Goal: Task Accomplishment & Management: Manage account settings

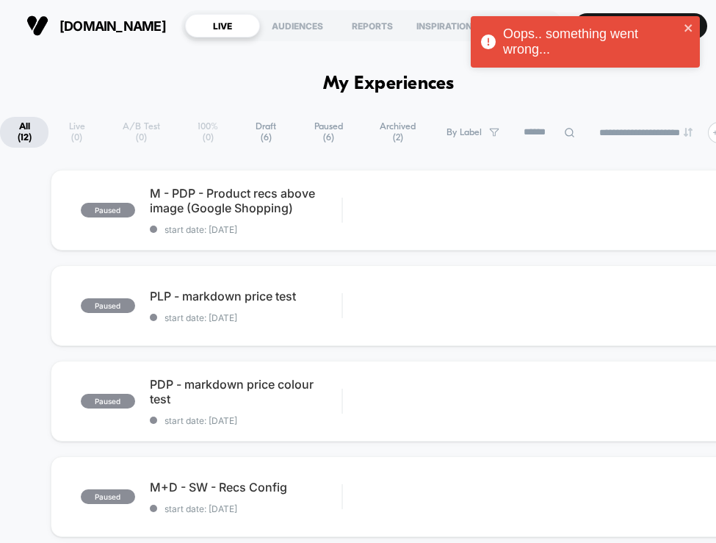
click at [323, 131] on span "Paused ( 6 )" at bounding box center [329, 132] width 64 height 31
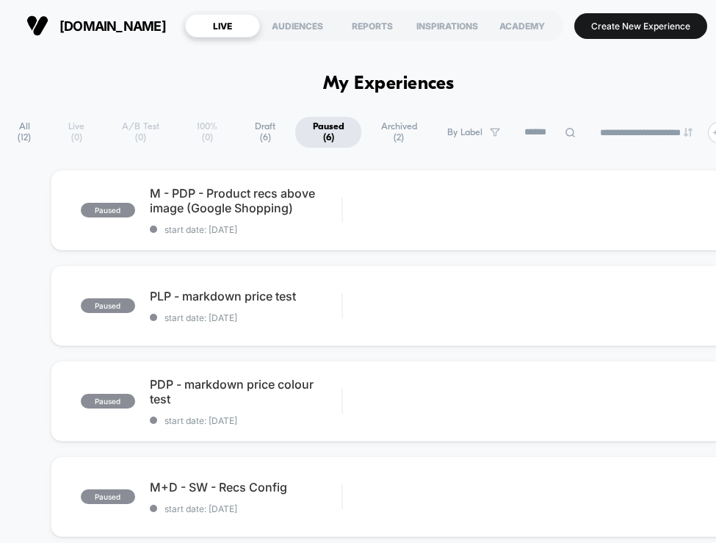
click at [379, 126] on span "Archived ( 2 )" at bounding box center [398, 132] width 70 height 31
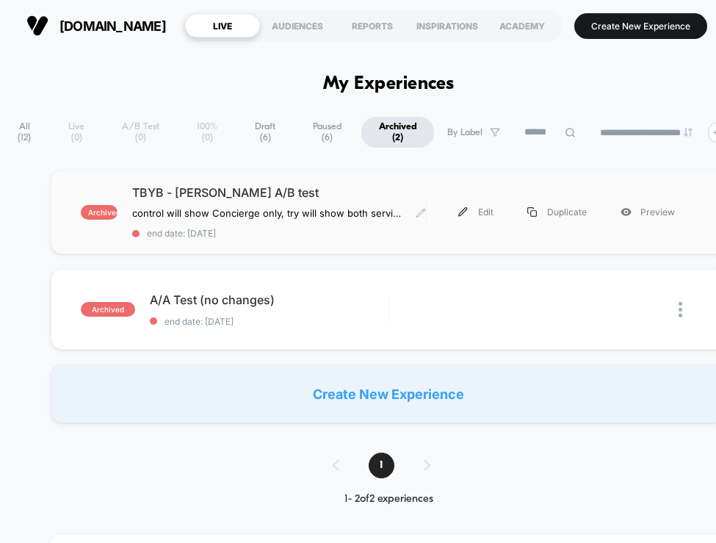
click at [327, 203] on div "TBYB - [PERSON_NAME] A/B test control will show Concierge only, try will show b…" at bounding box center [279, 212] width 294 height 54
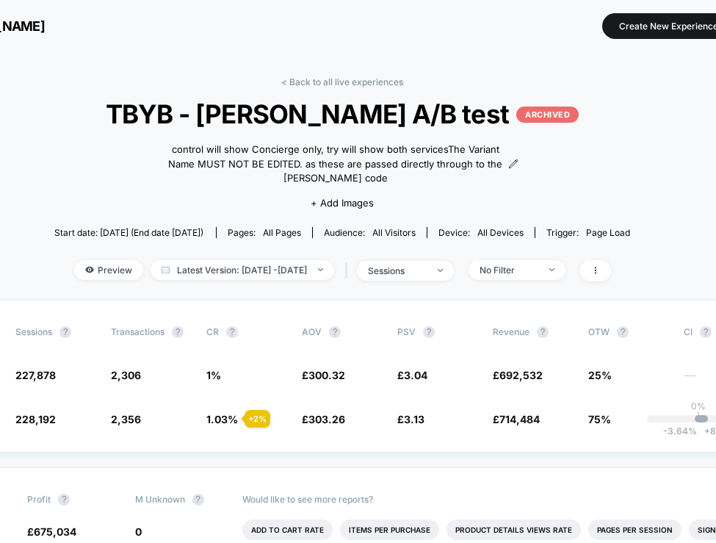
scroll to position [0, 211]
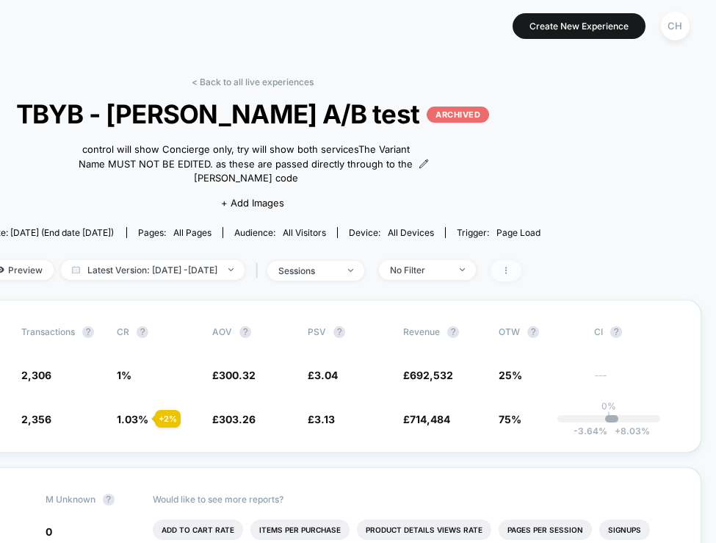
click at [521, 275] on span at bounding box center [505, 270] width 31 height 21
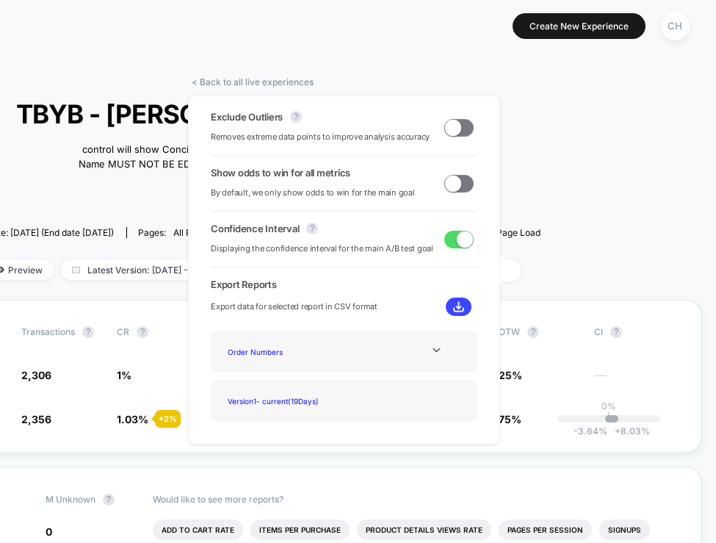
click at [453, 304] on img at bounding box center [458, 306] width 11 height 11
